Goal: Information Seeking & Learning: Learn about a topic

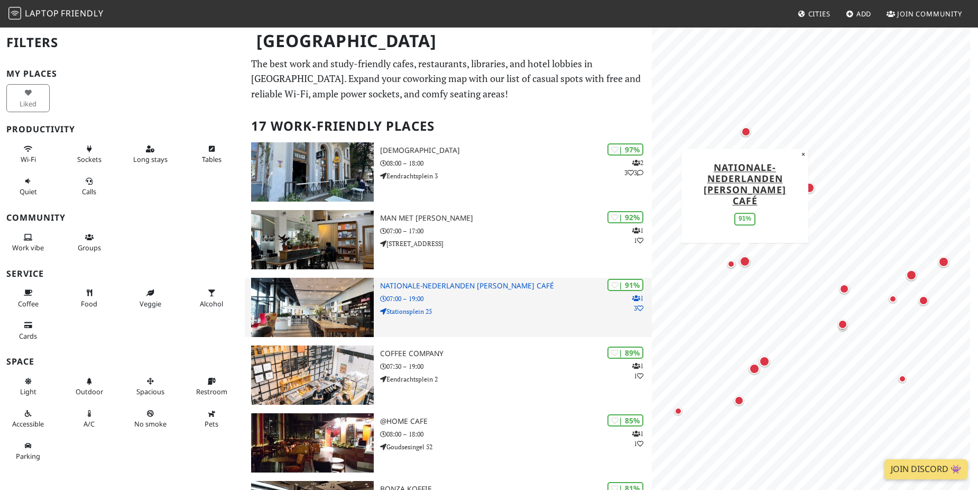
click at [344, 306] on img at bounding box center [312, 307] width 123 height 59
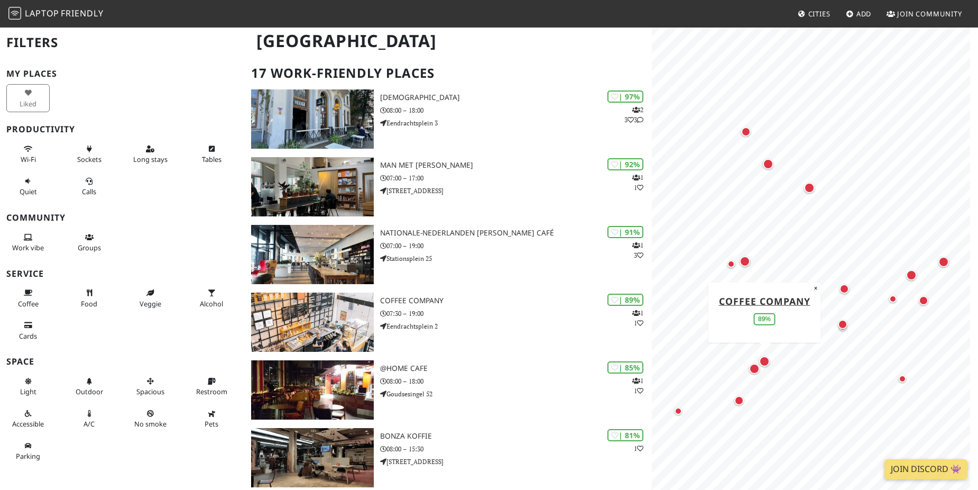
scroll to position [106, 0]
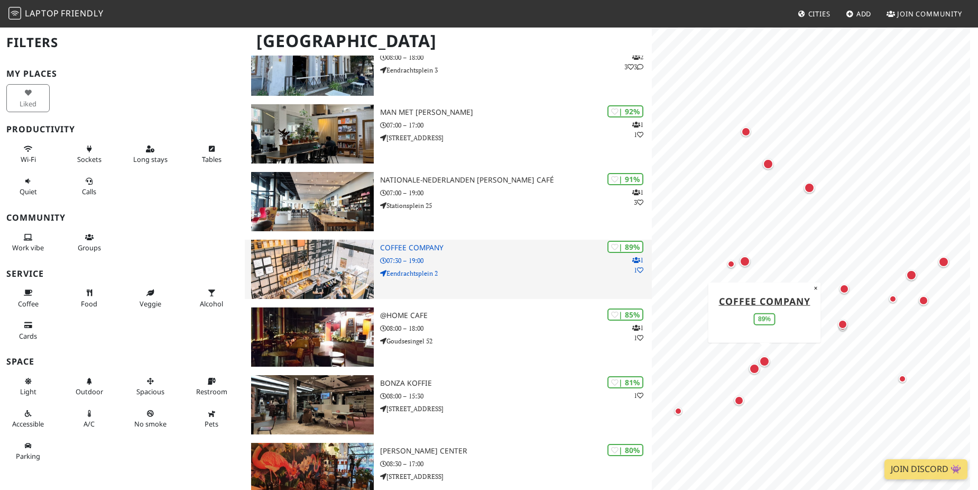
click at [499, 264] on p "07:30 – 19:00" at bounding box center [516, 260] width 272 height 10
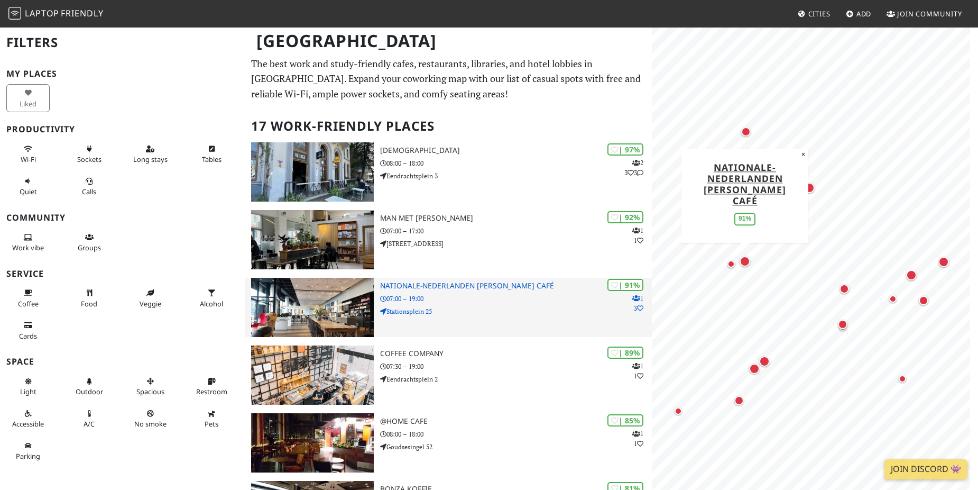
click at [497, 300] on p "07:00 – 19:00" at bounding box center [516, 298] width 272 height 10
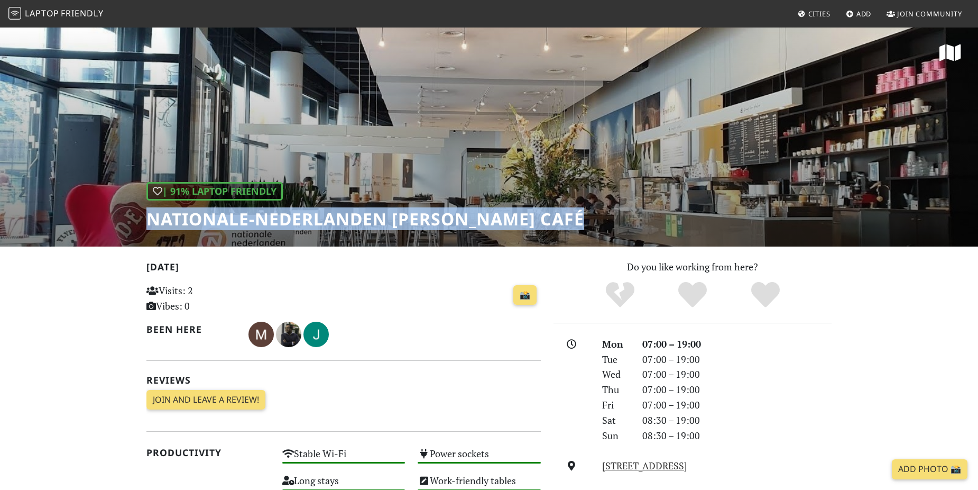
drag, startPoint x: 588, startPoint y: 221, endPoint x: 131, endPoint y: 210, distance: 457.9
click at [131, 210] on div "| 91% Laptop Friendly Nationale-Nederlanden [PERSON_NAME] Café" at bounding box center [489, 136] width 978 height 220
drag, startPoint x: 131, startPoint y: 210, endPoint x: 211, endPoint y: 208, distance: 80.4
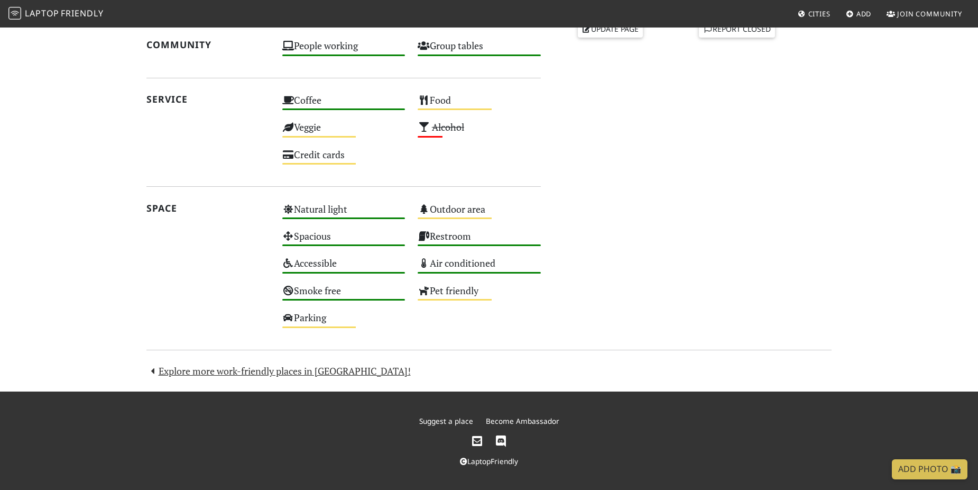
scroll to position [517, 0]
